Goal: Transaction & Acquisition: Purchase product/service

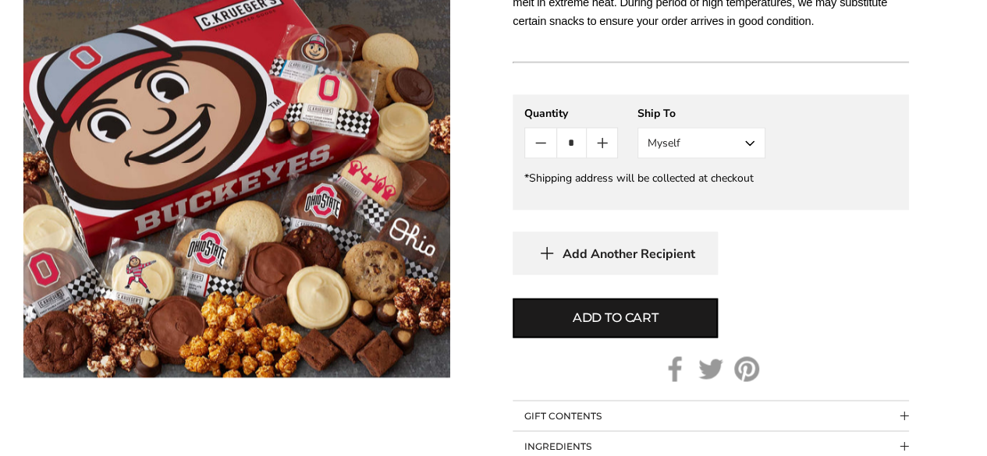
scroll to position [1092, 0]
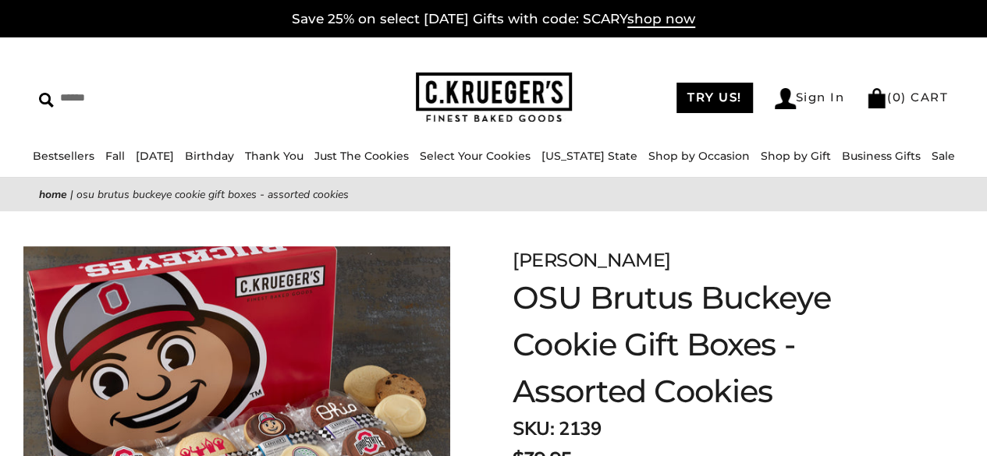
drag, startPoint x: 0, startPoint y: 0, endPoint x: 472, endPoint y: 83, distance: 479.4
click at [472, 83] on img at bounding box center [494, 98] width 156 height 51
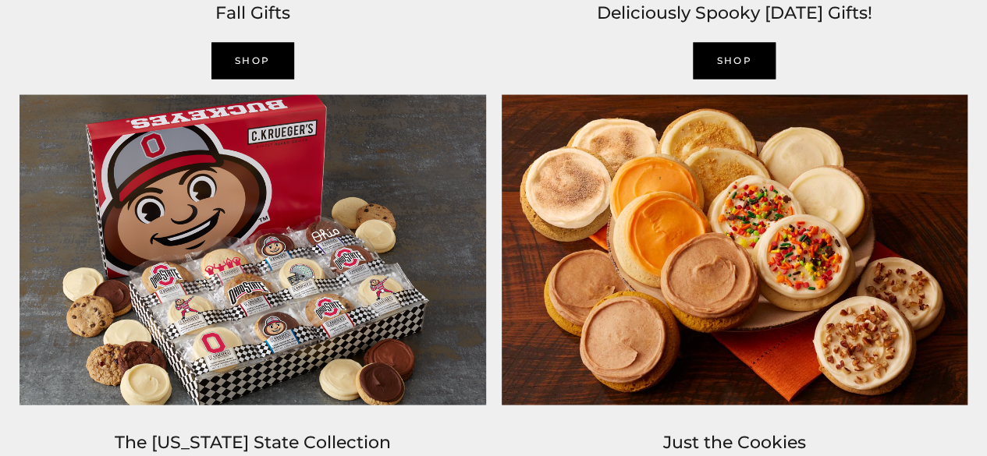
scroll to position [1482, 0]
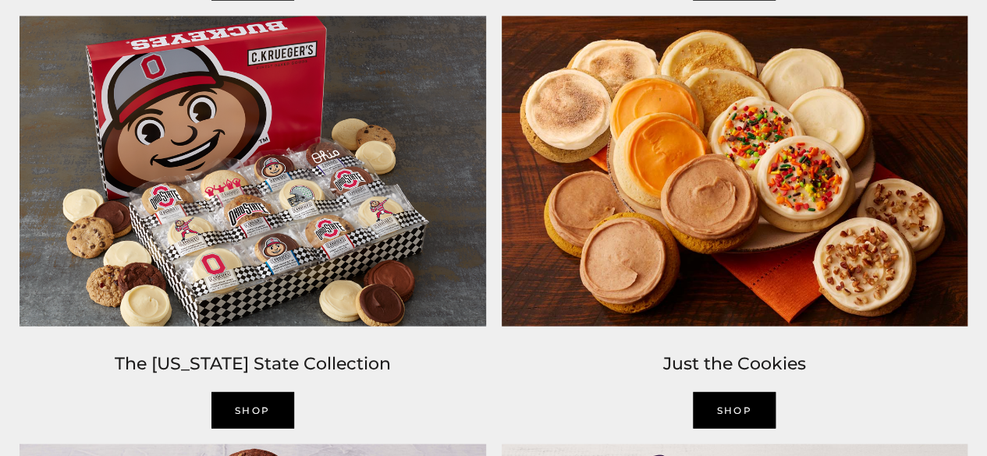
click at [272, 397] on link "SHOP" at bounding box center [252, 410] width 83 height 37
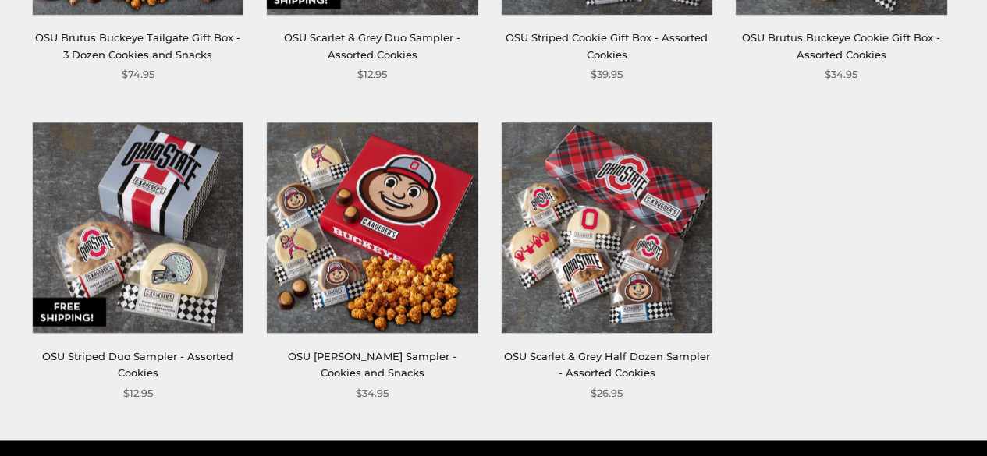
scroll to position [936, 0]
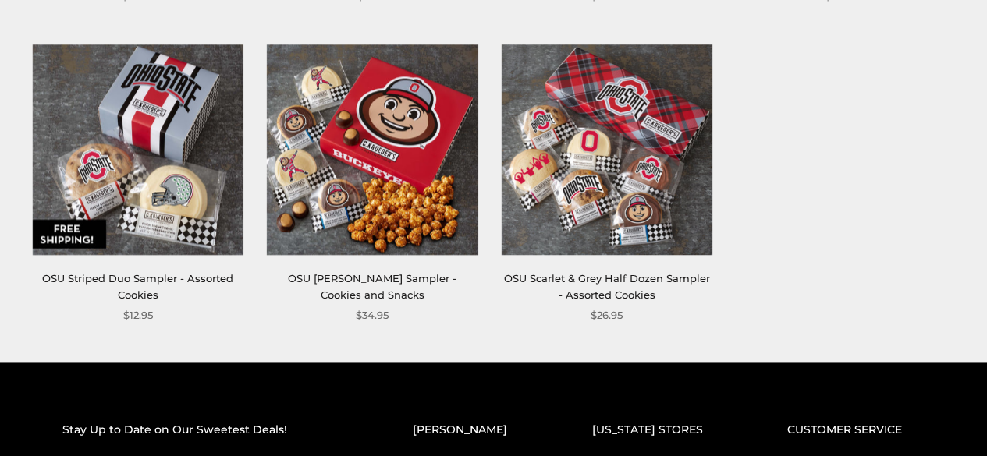
click at [428, 271] on div "OSU [PERSON_NAME] Sampler - Cookies and Snacks" at bounding box center [372, 288] width 211 height 34
click at [410, 182] on img at bounding box center [372, 149] width 211 height 211
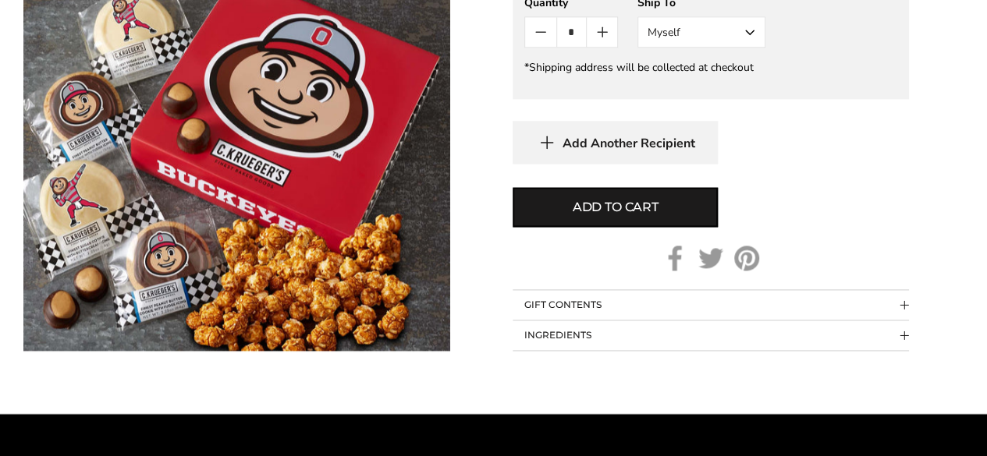
scroll to position [1092, 0]
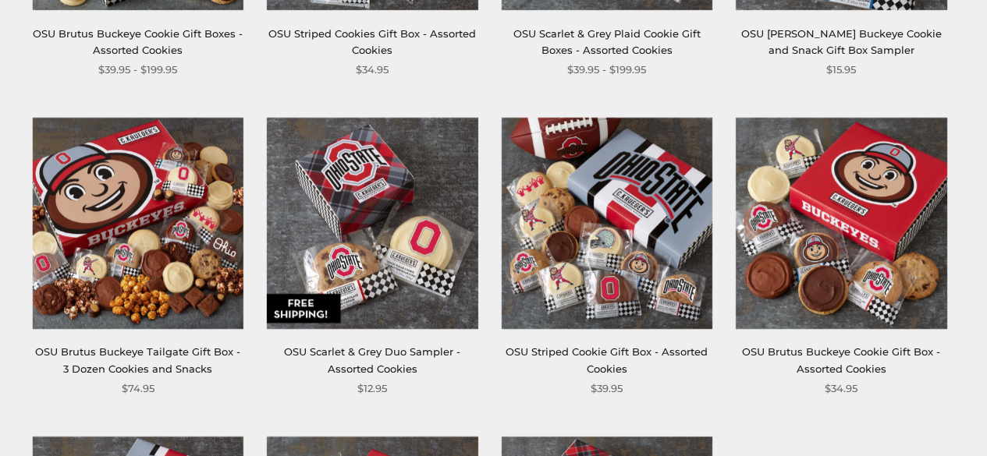
scroll to position [232, 0]
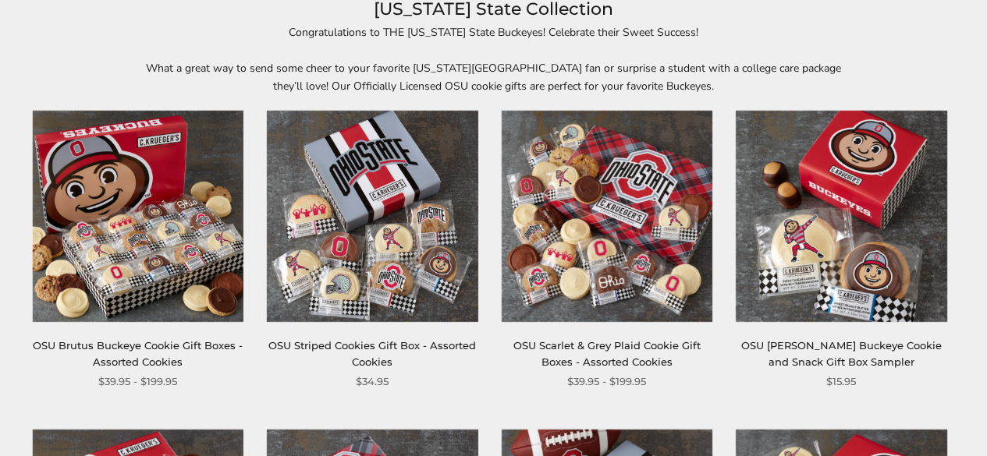
click at [807, 177] on img at bounding box center [841, 216] width 211 height 211
